Goal: Task Accomplishment & Management: Manage account settings

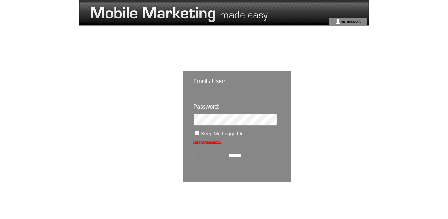
type input "********"
click at [236, 156] on input "******" at bounding box center [236, 155] width 84 height 12
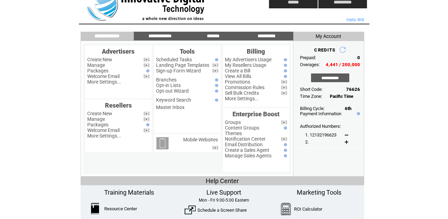
scroll to position [11, 0]
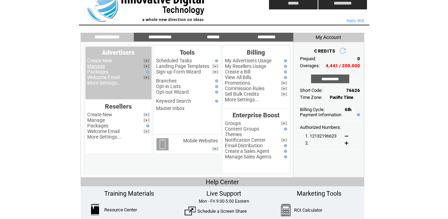
click at [99, 66] on link "Manage" at bounding box center [97, 66] width 18 height 6
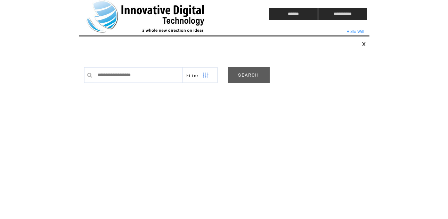
click at [249, 73] on link "SEARCH" at bounding box center [249, 75] width 42 height 16
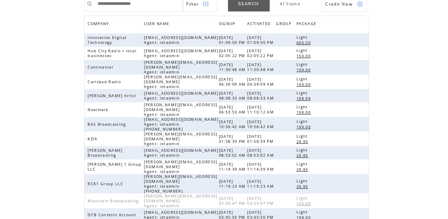
scroll to position [185, 0]
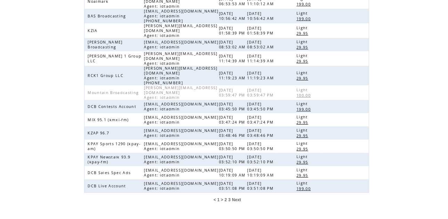
click at [230, 197] on span "3" at bounding box center [230, 199] width 2 height 5
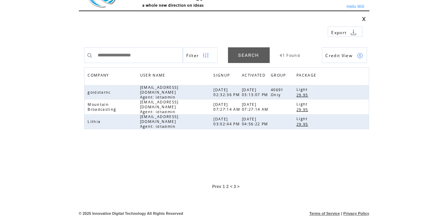
click at [227, 185] on span "2" at bounding box center [227, 186] width 2 height 5
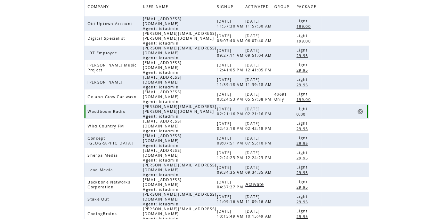
scroll to position [181, 0]
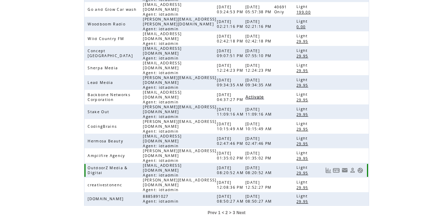
click at [361, 167] on link at bounding box center [361, 170] width 6 height 6
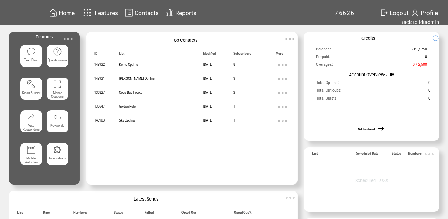
click at [65, 13] on span "Home" at bounding box center [67, 12] width 16 height 7
click at [432, 22] on link "Back to idtadmin" at bounding box center [420, 22] width 39 height 6
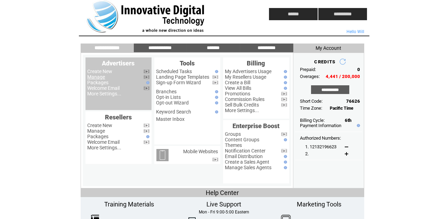
click at [101, 77] on link "Manage" at bounding box center [97, 77] width 18 height 6
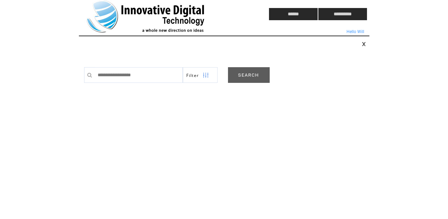
click at [252, 78] on link "SEARCH" at bounding box center [249, 75] width 42 height 16
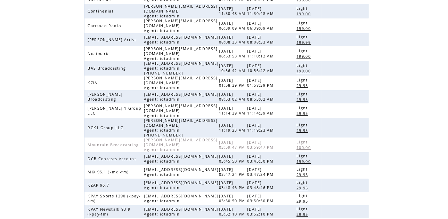
scroll to position [185, 0]
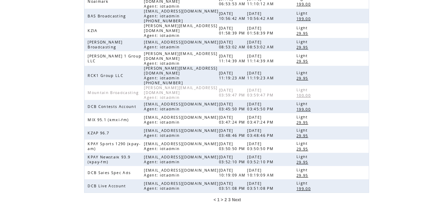
click at [225, 197] on span "2" at bounding box center [226, 199] width 2 height 5
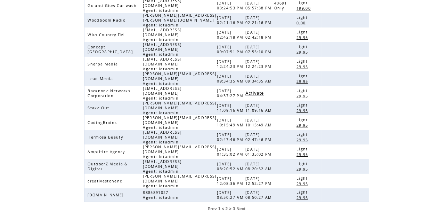
scroll to position [181, 0]
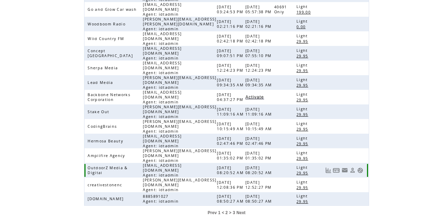
click at [361, 167] on link at bounding box center [361, 170] width 6 height 6
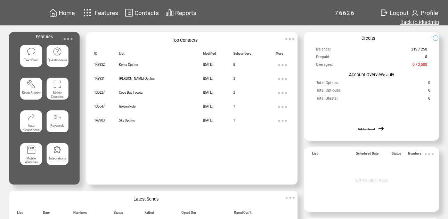
click at [423, 21] on link "Back to idtadmin" at bounding box center [420, 22] width 39 height 6
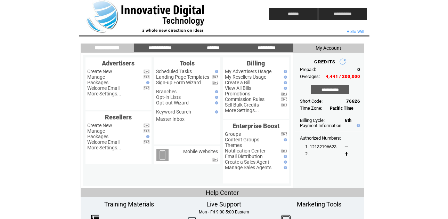
click at [294, 14] on input "******" at bounding box center [293, 14] width 49 height 12
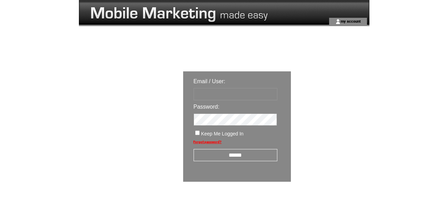
type input "********"
click at [250, 154] on input "******" at bounding box center [236, 155] width 84 height 12
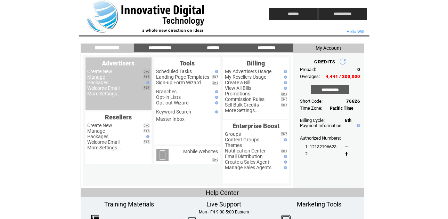
click at [97, 78] on link "Manage" at bounding box center [97, 77] width 18 height 6
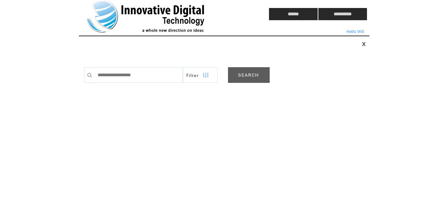
click at [245, 70] on link "SEARCH" at bounding box center [249, 75] width 42 height 16
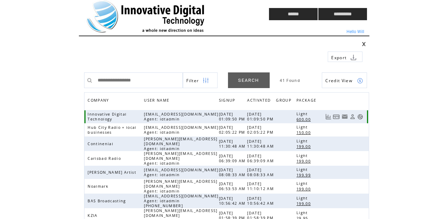
scroll to position [185, 0]
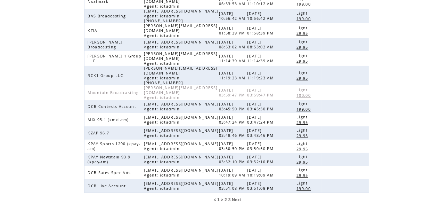
click at [226, 197] on span "2" at bounding box center [226, 199] width 2 height 5
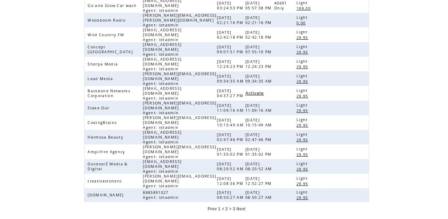
scroll to position [181, 0]
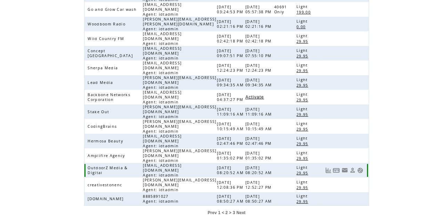
click at [352, 167] on link at bounding box center [353, 170] width 6 height 6
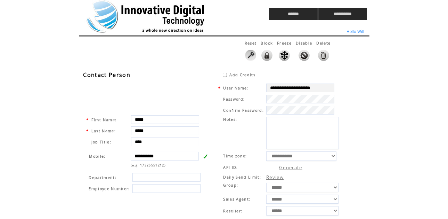
click at [409, 120] on html "**********" at bounding box center [224, 109] width 448 height 219
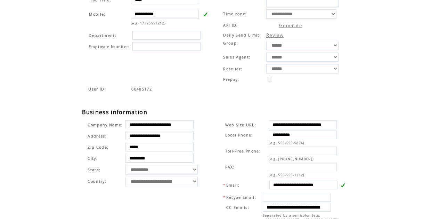
scroll to position [203, 0]
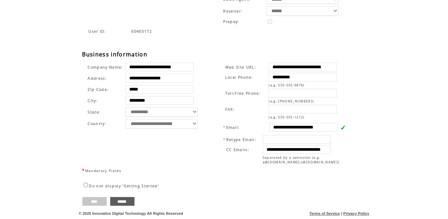
click at [93, 200] on input "****" at bounding box center [94, 201] width 24 height 9
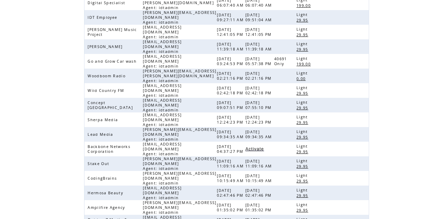
scroll to position [181, 0]
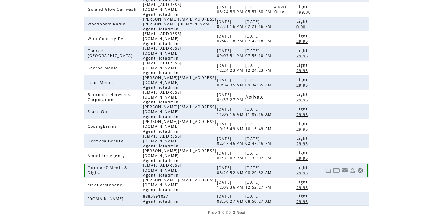
click at [360, 167] on link at bounding box center [361, 170] width 6 height 6
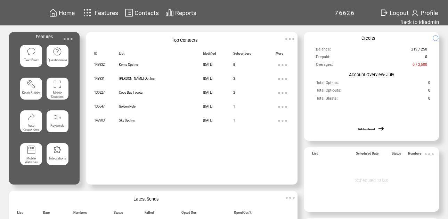
click at [67, 12] on span "Home" at bounding box center [67, 12] width 16 height 7
click at [66, 13] on span "Home" at bounding box center [67, 12] width 16 height 7
click at [419, 22] on link "Back to idtadmin" at bounding box center [420, 22] width 39 height 6
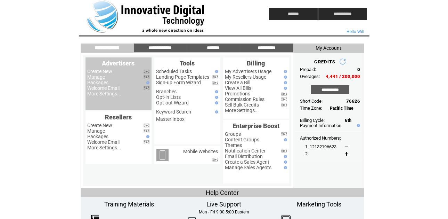
click at [96, 78] on link "Manage" at bounding box center [97, 77] width 18 height 6
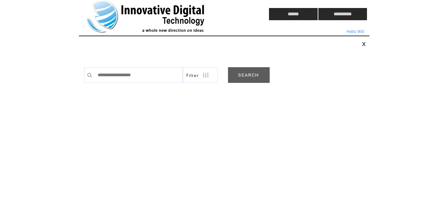
click at [257, 74] on link "SEARCH" at bounding box center [249, 75] width 42 height 16
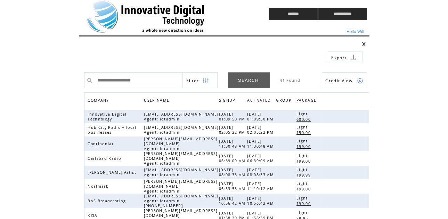
scroll to position [185, 0]
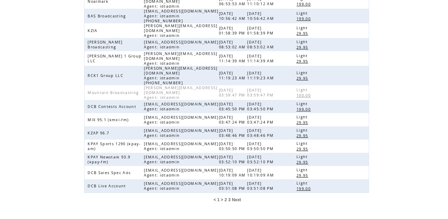
click at [226, 197] on span "2" at bounding box center [226, 199] width 2 height 5
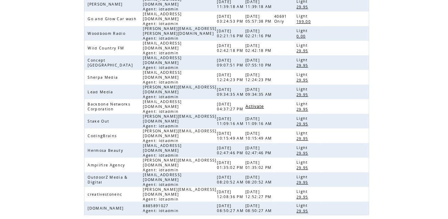
scroll to position [172, 0]
click at [352, 176] on link at bounding box center [353, 179] width 6 height 6
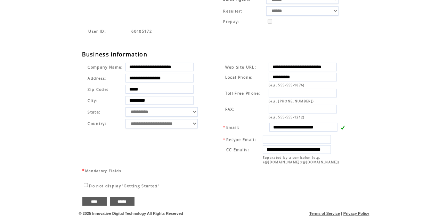
scroll to position [203, 0]
click at [95, 201] on input "****" at bounding box center [94, 201] width 24 height 9
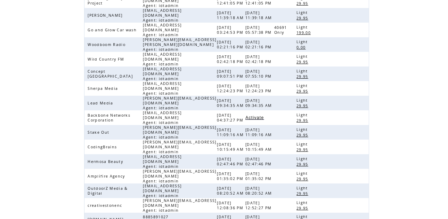
scroll to position [181, 0]
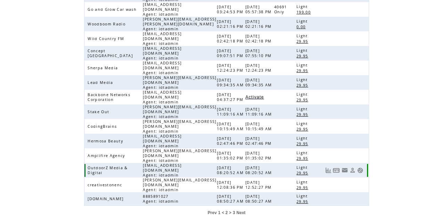
click at [361, 167] on link at bounding box center [361, 170] width 6 height 6
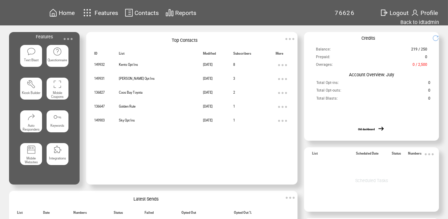
click at [146, 12] on span "Contacts" at bounding box center [147, 12] width 24 height 7
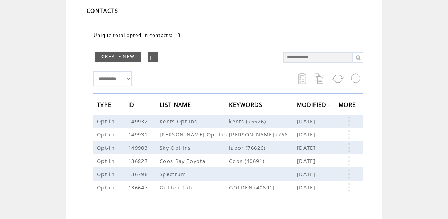
scroll to position [46, 0]
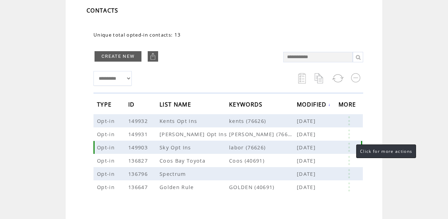
click at [350, 145] on link at bounding box center [349, 147] width 21 height 9
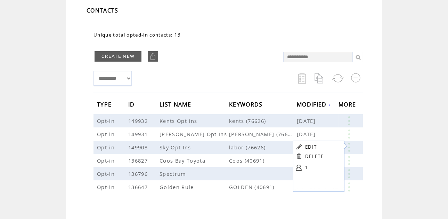
click at [226, 70] on td "**********" at bounding box center [185, 78] width 183 height 22
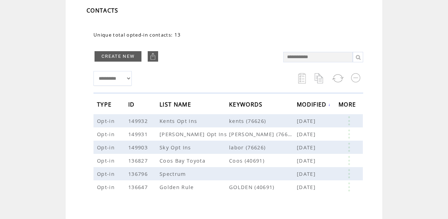
scroll to position [0, 0]
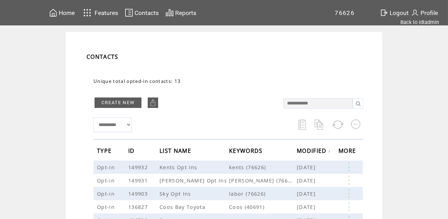
click at [66, 12] on span "Home" at bounding box center [67, 12] width 16 height 7
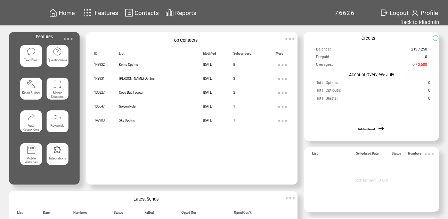
click at [145, 12] on span "Contacts" at bounding box center [147, 12] width 24 height 7
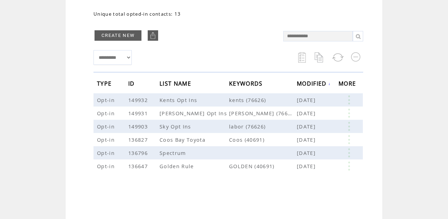
scroll to position [68, 0]
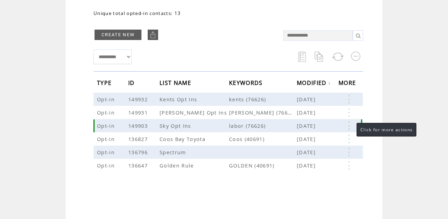
click at [348, 125] on link at bounding box center [349, 125] width 21 height 9
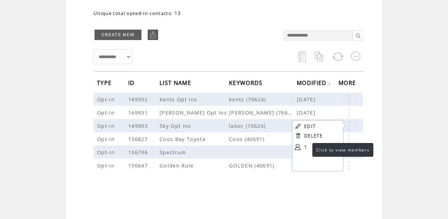
click at [306, 146] on link "1" at bounding box center [321, 147] width 35 height 10
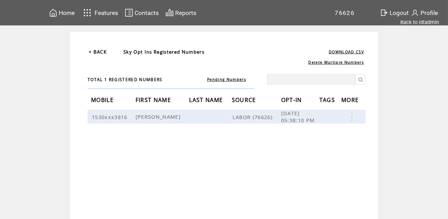
click at [100, 52] on link "< BACK" at bounding box center [98, 52] width 18 height 6
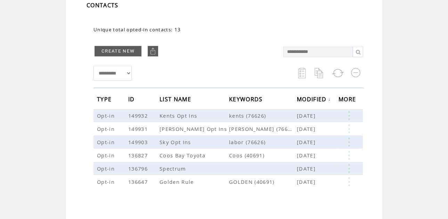
scroll to position [56, 0]
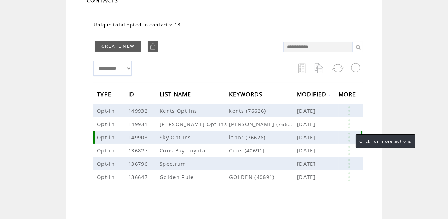
click at [350, 135] on link at bounding box center [349, 137] width 21 height 9
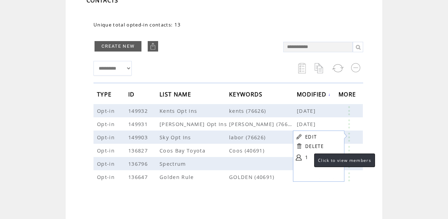
click at [307, 157] on link "1" at bounding box center [322, 157] width 35 height 10
